Goal: Transaction & Acquisition: Register for event/course

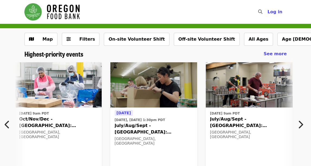
scroll to position [0, 196]
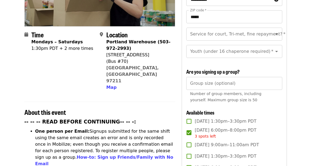
scroll to position [107, 0]
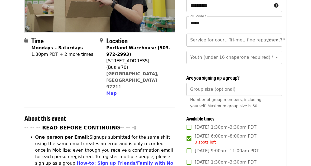
click at [195, 35] on input "Service for court, Tri-met, fine repayment?   *" at bounding box center [228, 40] width 74 height 10
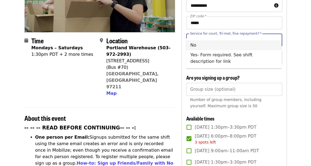
click at [203, 46] on li "No" at bounding box center [234, 45] width 96 height 10
type input "**"
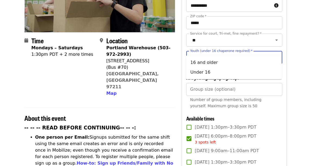
click at [208, 52] on input "Youth (under 16 chaperone required)   *" at bounding box center [228, 57] width 74 height 10
click at [216, 59] on li "16 and older" at bounding box center [234, 63] width 96 height 10
type input "**********"
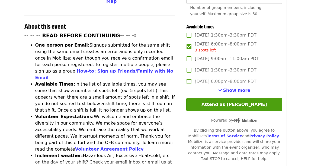
scroll to position [198, 0]
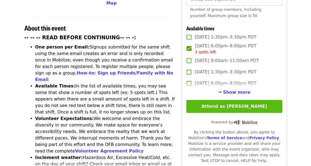
click at [203, 100] on button "Attend as [PERSON_NAME]" at bounding box center [234, 106] width 96 height 13
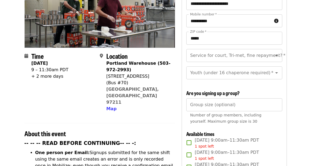
scroll to position [140, 0]
